Goal: Browse casually: Explore the website without a specific task or goal

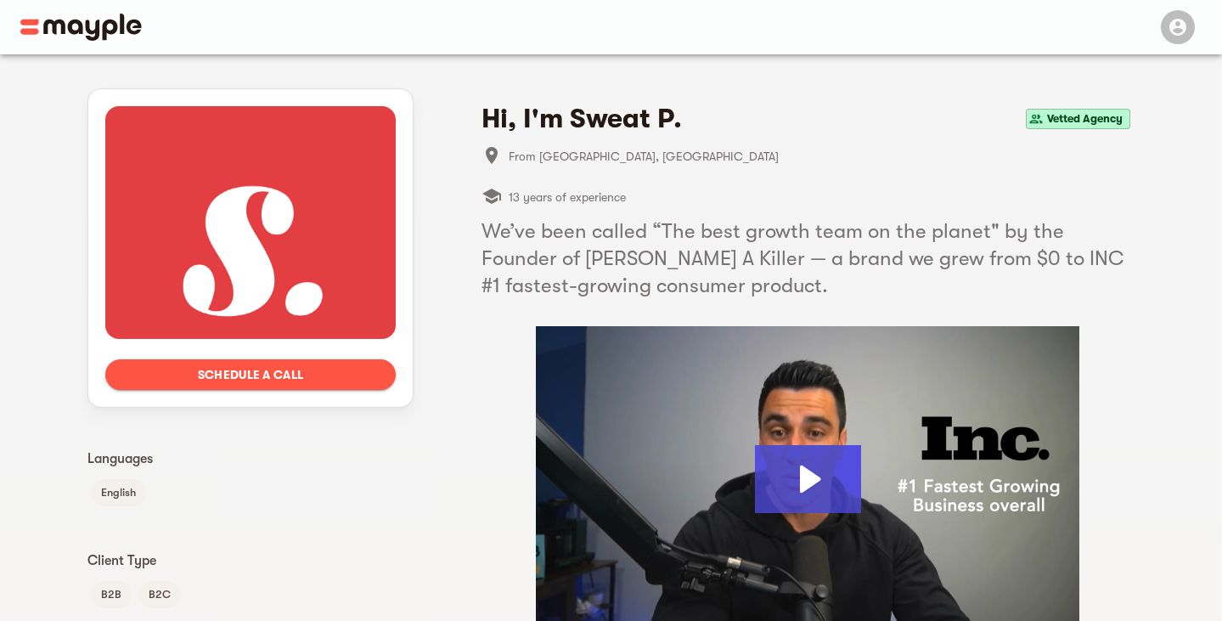
click at [351, 274] on div at bounding box center [250, 222] width 290 height 233
click at [824, 481] on icon "Play Video: Sweat Pants Agency" at bounding box center [808, 479] width 106 height 68
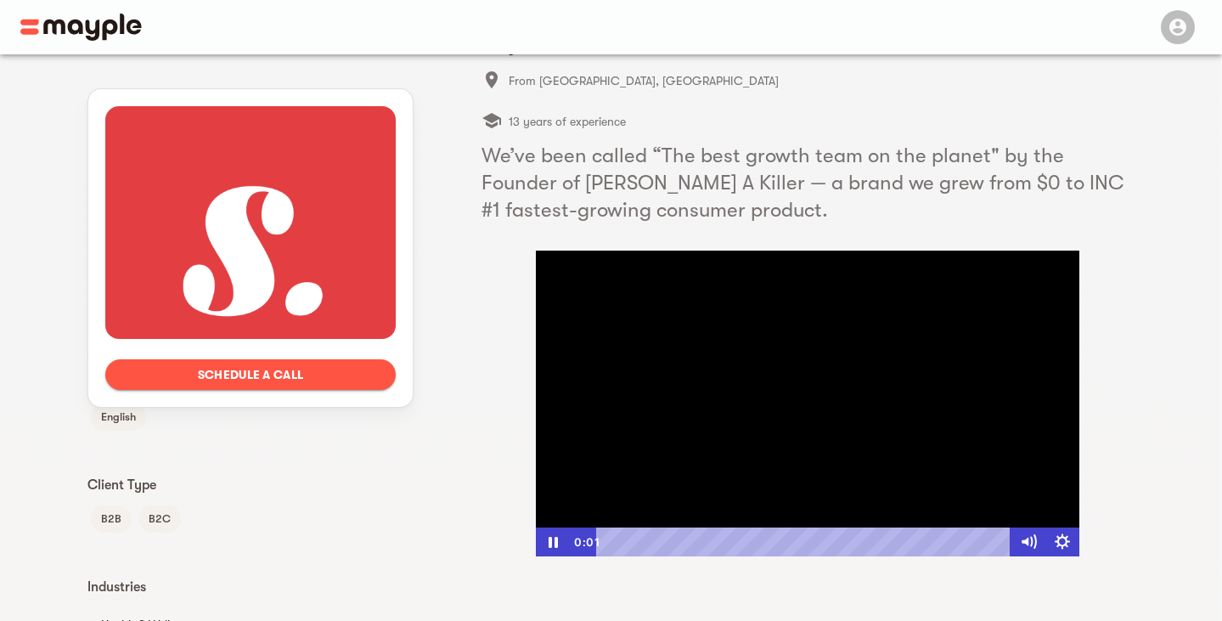
scroll to position [78, 0]
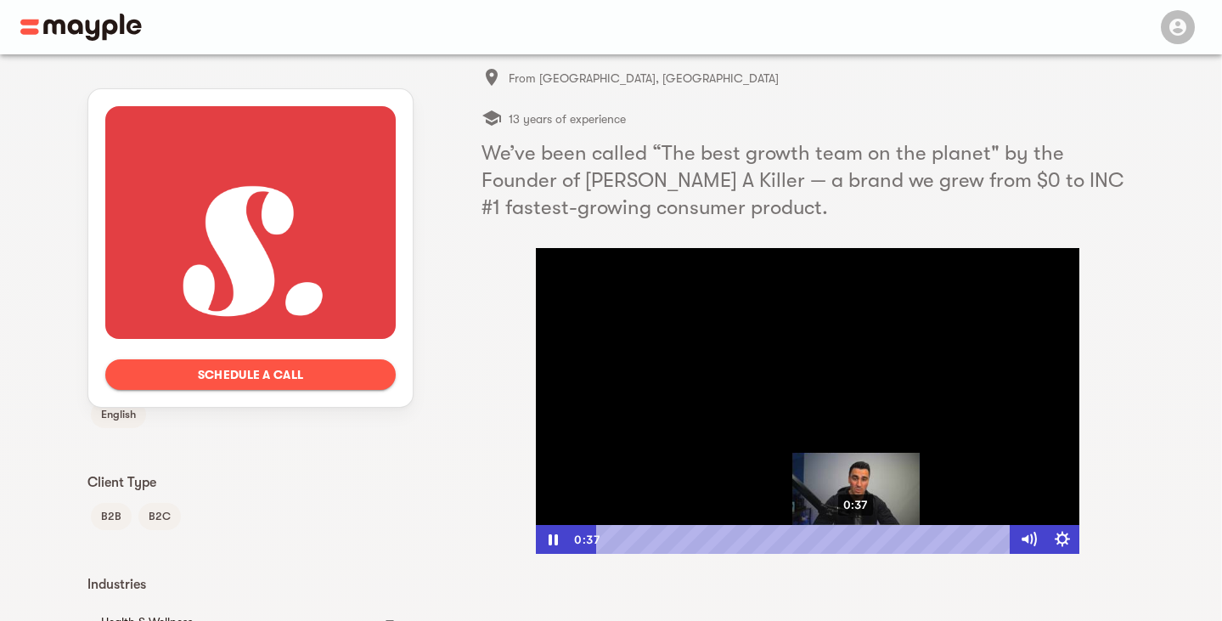
click at [857, 537] on div "0:37" at bounding box center [806, 539] width 394 height 29
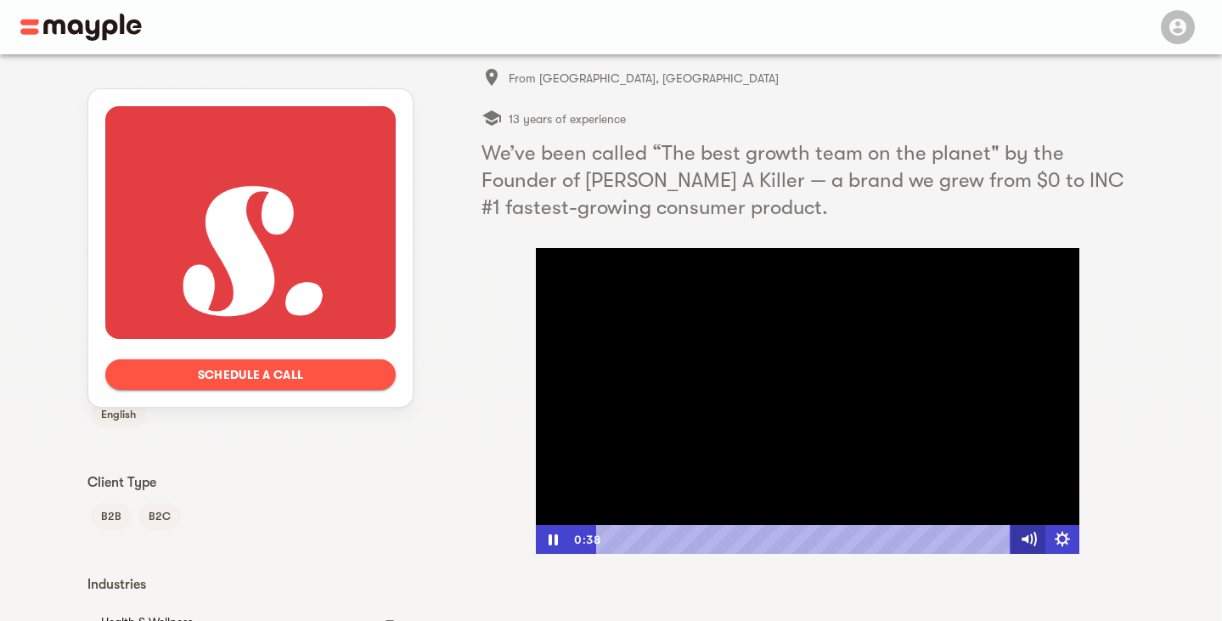
click at [1026, 537] on icon "Mute" at bounding box center [1024, 539] width 7 height 8
click at [1026, 535] on icon "Unmute" at bounding box center [1028, 539] width 41 height 35
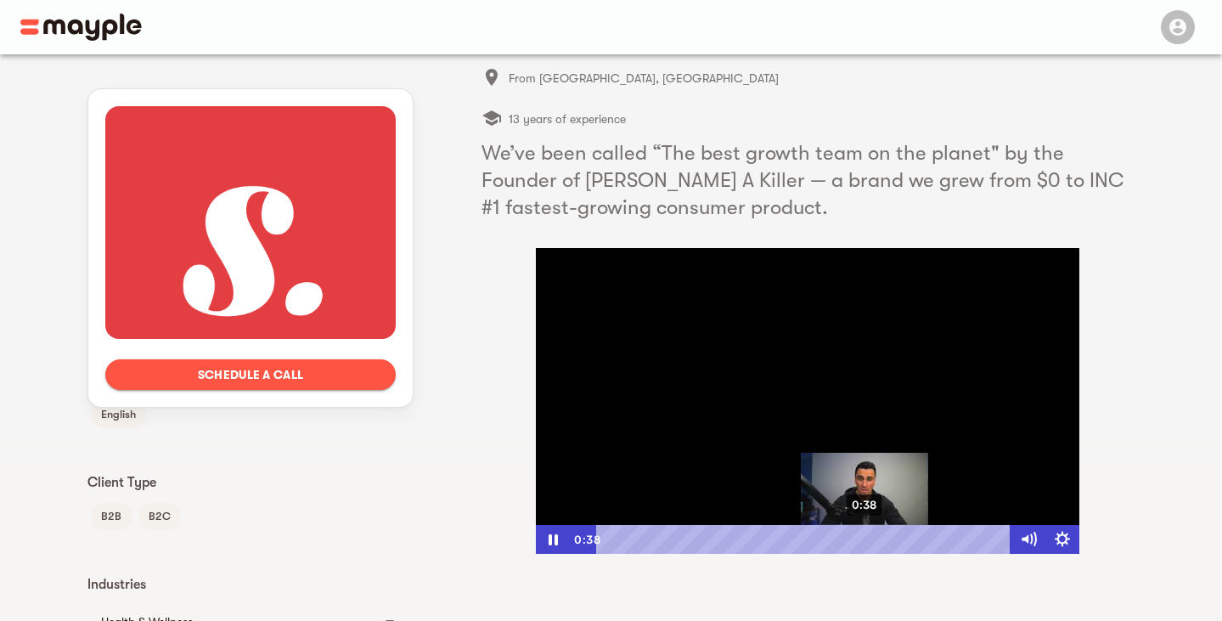
click at [865, 535] on div "0:38" at bounding box center [806, 539] width 394 height 29
click at [858, 536] on div "0:37" at bounding box center [806, 539] width 394 height 29
click at [852, 537] on div "0:37" at bounding box center [806, 539] width 394 height 29
click at [844, 534] on div "0:36" at bounding box center [806, 539] width 394 height 29
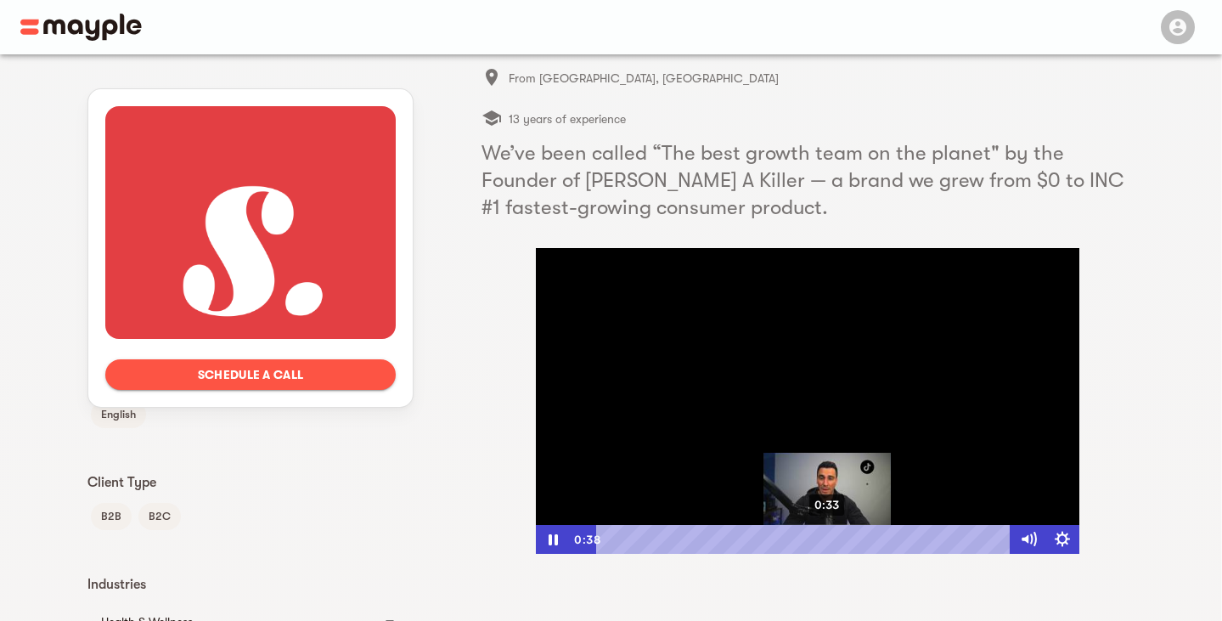
click at [824, 536] on div "0:33" at bounding box center [806, 539] width 394 height 29
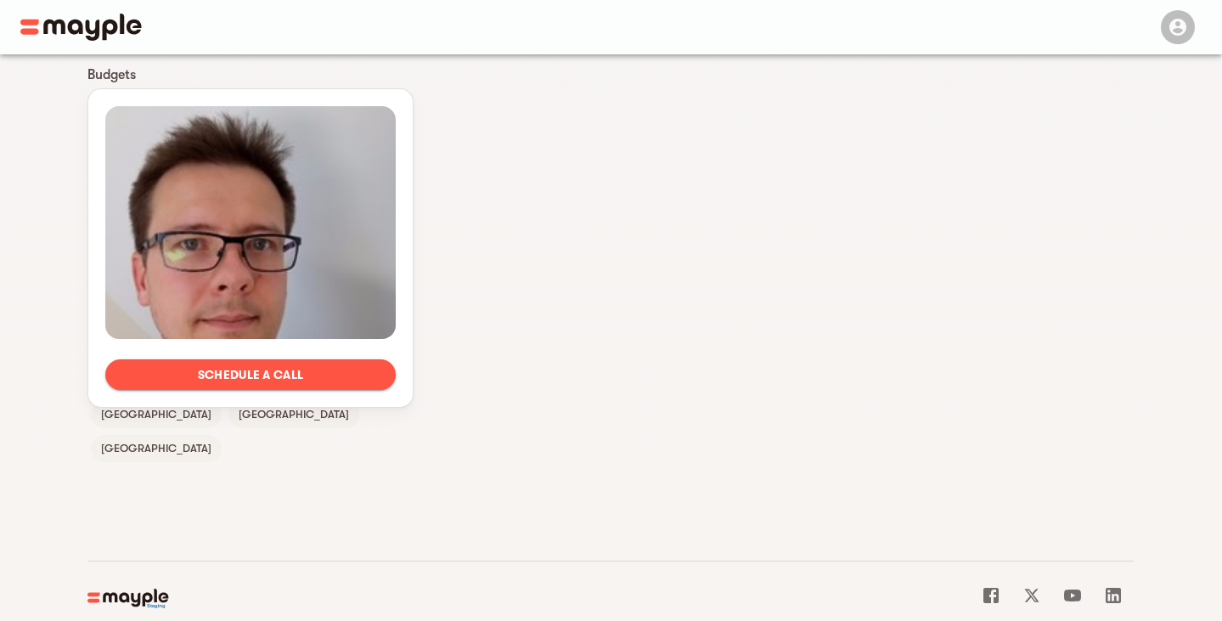
scroll to position [1057, 0]
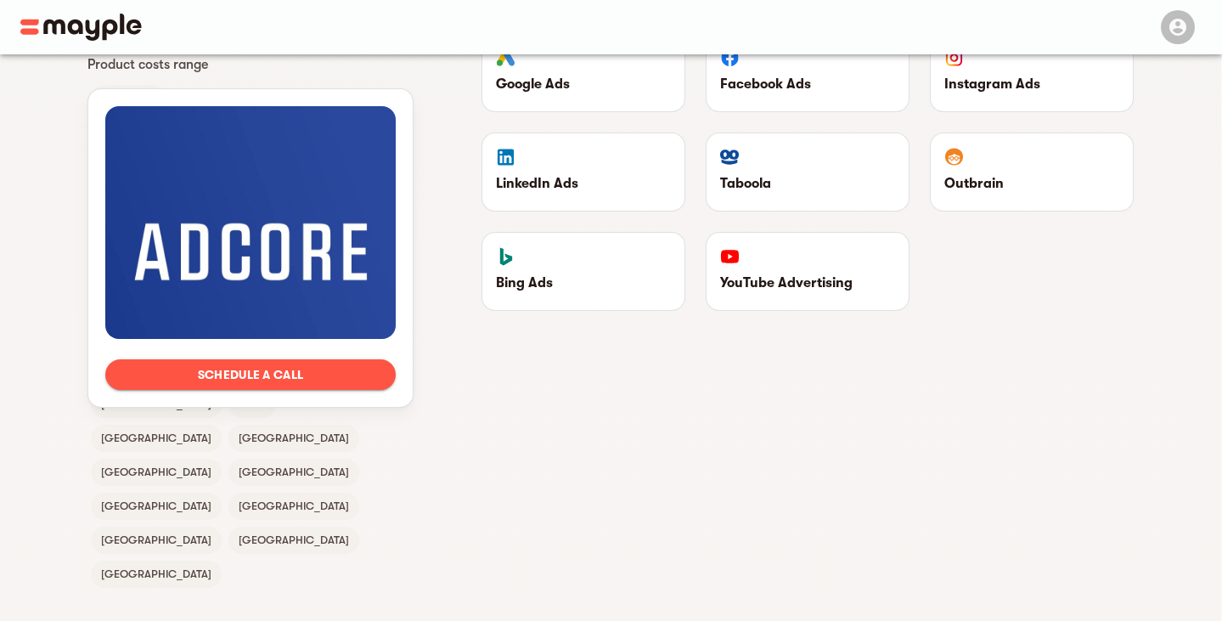
scroll to position [916, 0]
